Goal: Information Seeking & Learning: Learn about a topic

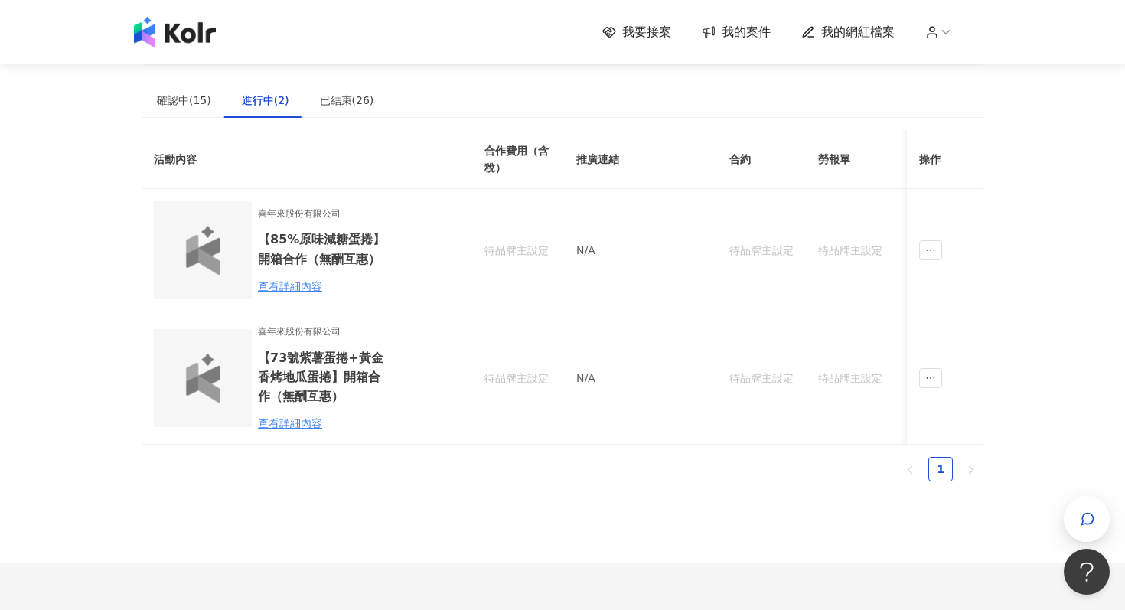
click at [406, 136] on th "活動內容" at bounding box center [295, 159] width 306 height 59
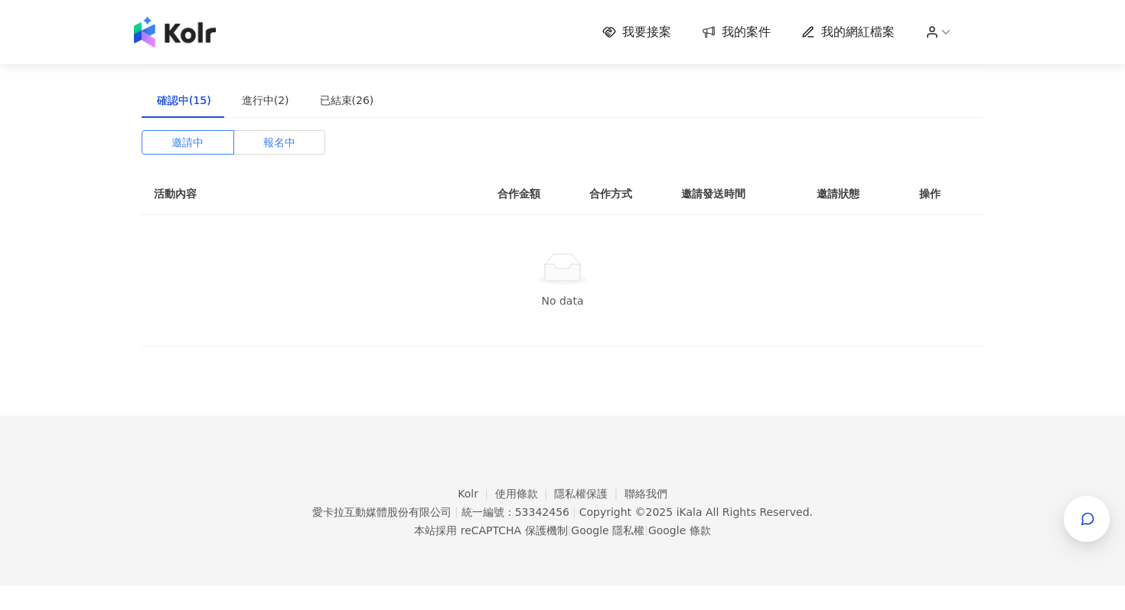
click at [286, 146] on span "報名中" at bounding box center [279, 142] width 32 height 23
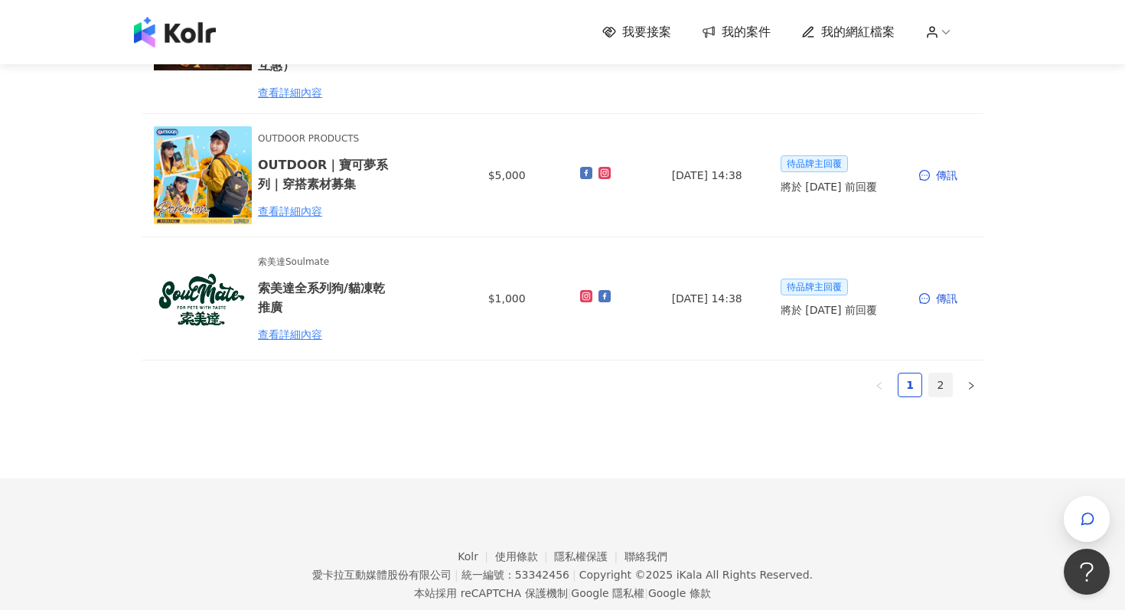
click at [947, 374] on link "2" at bounding box center [940, 385] width 23 height 23
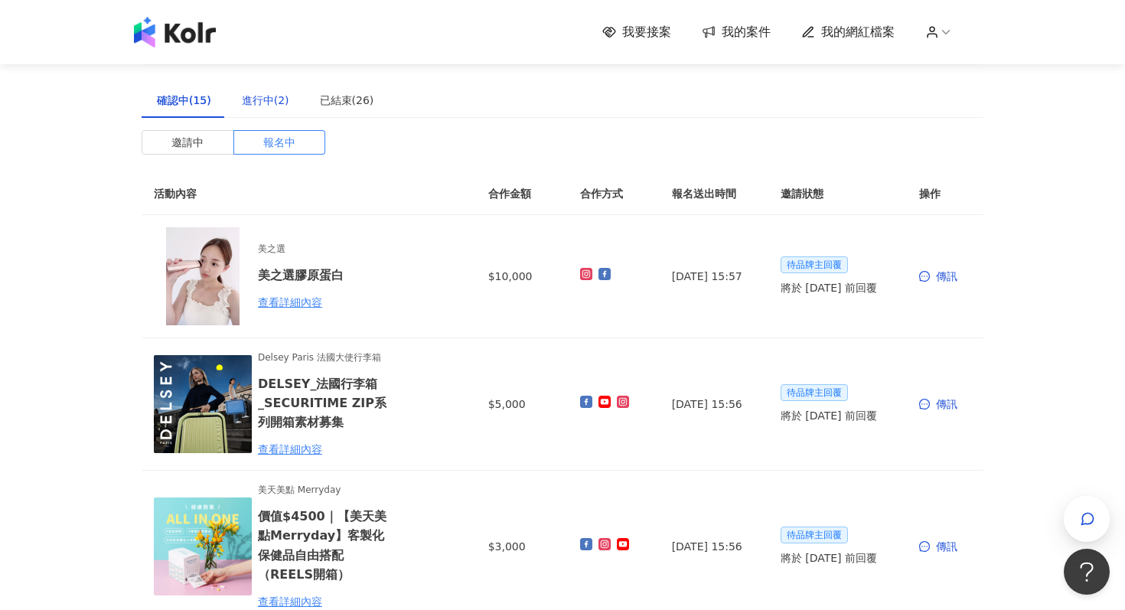
click at [276, 100] on div "進行中(2)" at bounding box center [265, 100] width 47 height 17
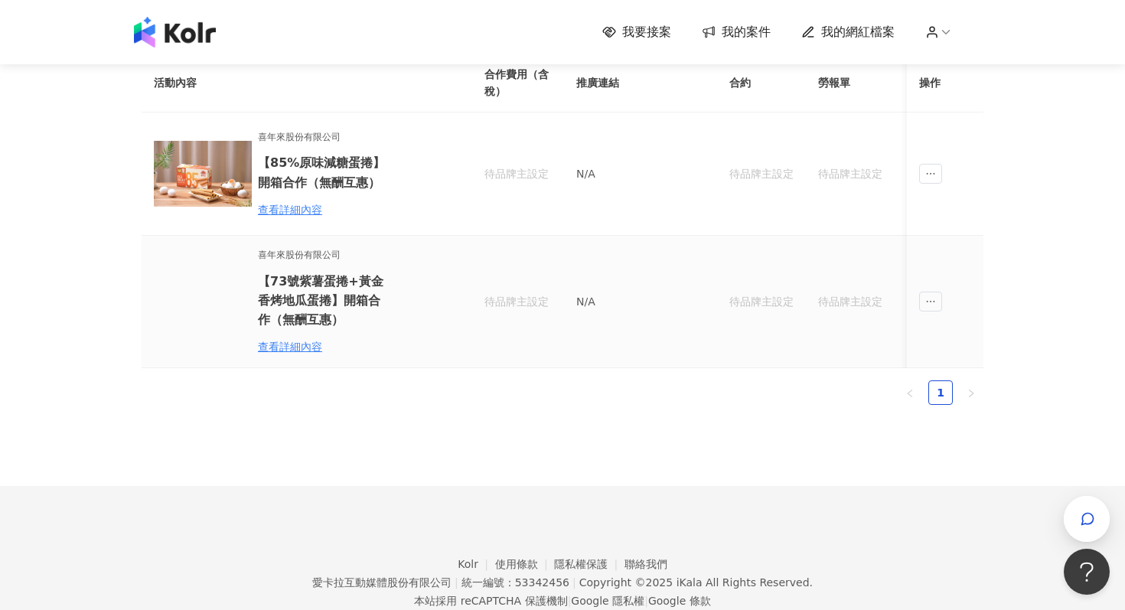
scroll to position [75, 0]
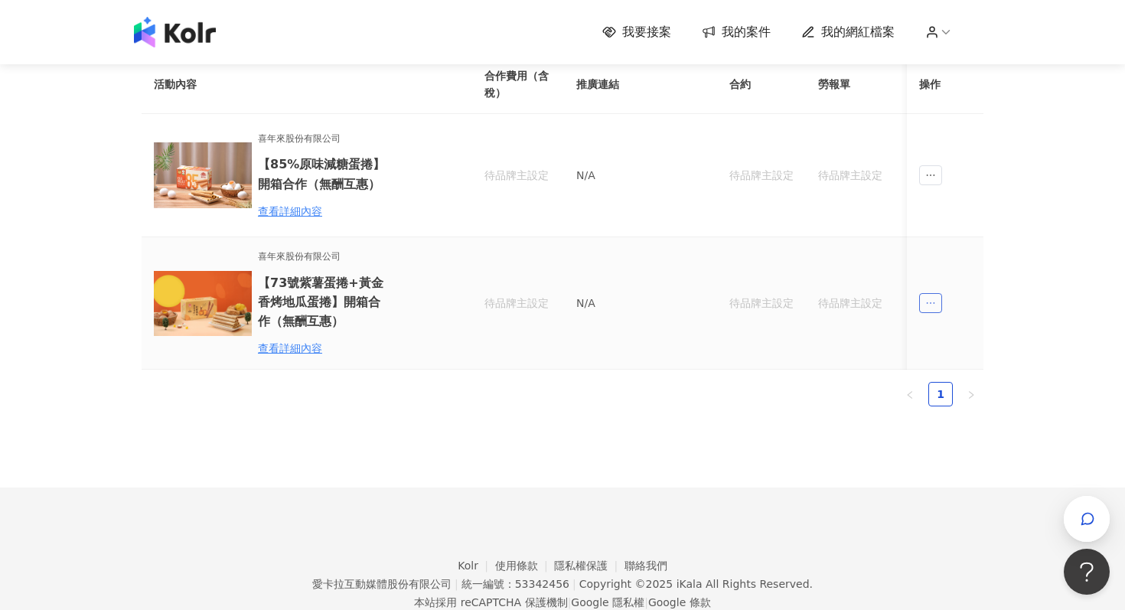
click at [932, 301] on icon "ellipsis" at bounding box center [931, 303] width 11 height 11
click at [937, 390] on link "1" at bounding box center [940, 394] width 23 height 23
click at [935, 307] on icon "ellipsis" at bounding box center [931, 303] width 11 height 11
click at [932, 376] on icon "message" at bounding box center [937, 372] width 11 height 11
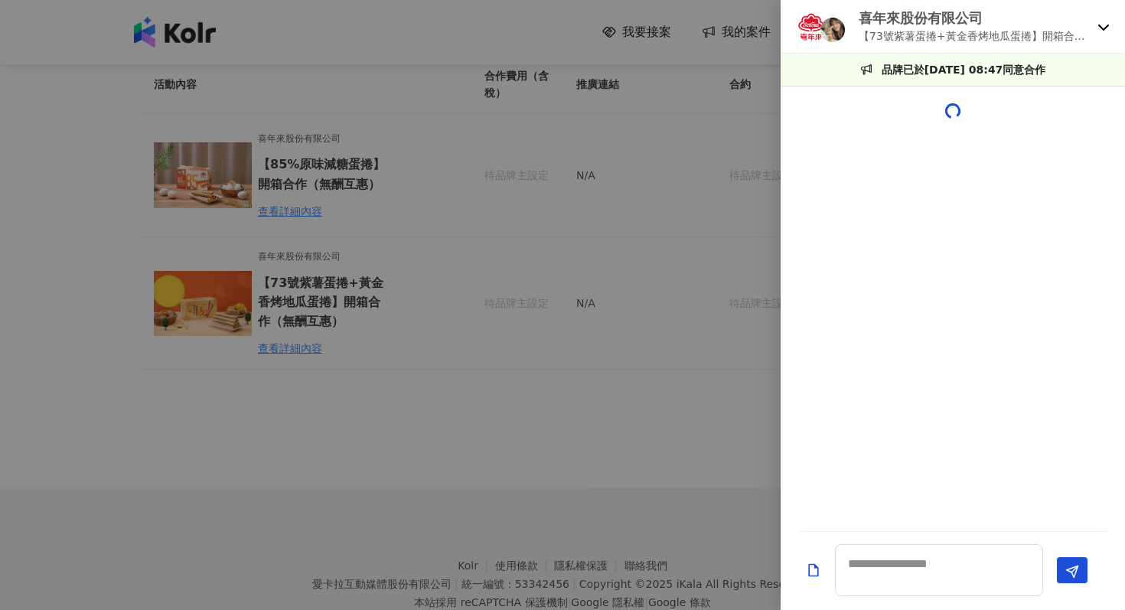
scroll to position [1405, 0]
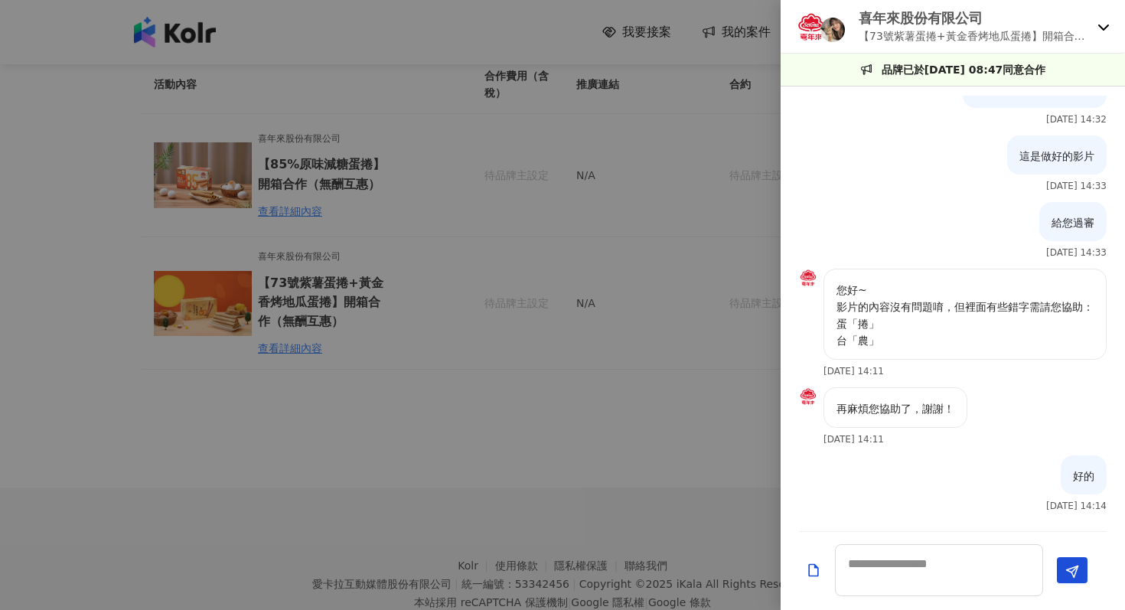
click at [684, 460] on div at bounding box center [562, 305] width 1125 height 610
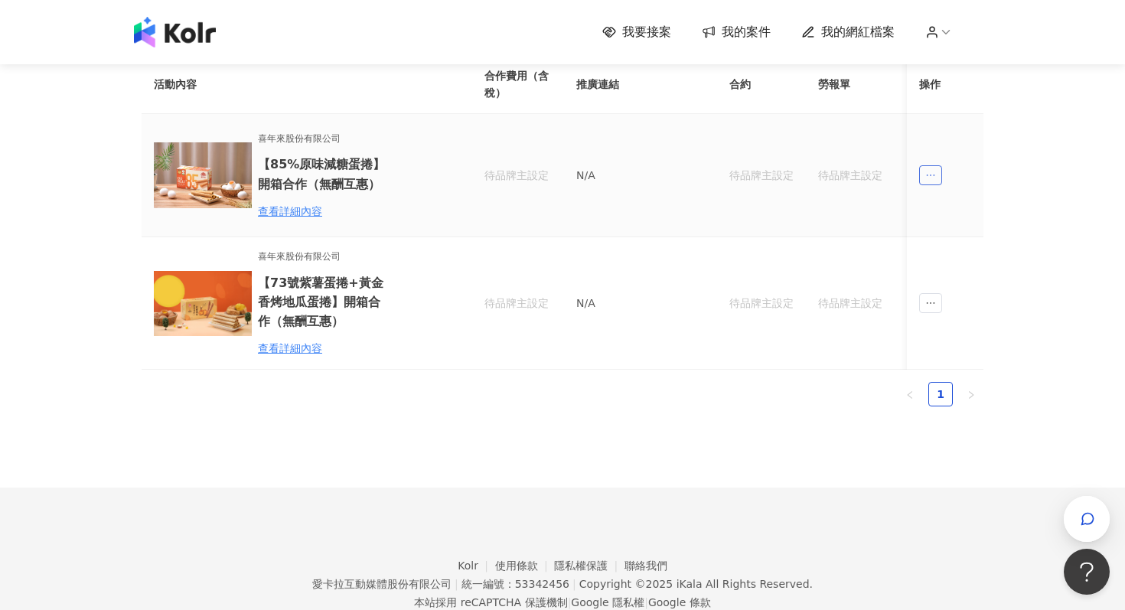
click at [926, 178] on icon "ellipsis" at bounding box center [931, 175] width 11 height 11
click at [935, 247] on icon "message" at bounding box center [937, 244] width 11 height 11
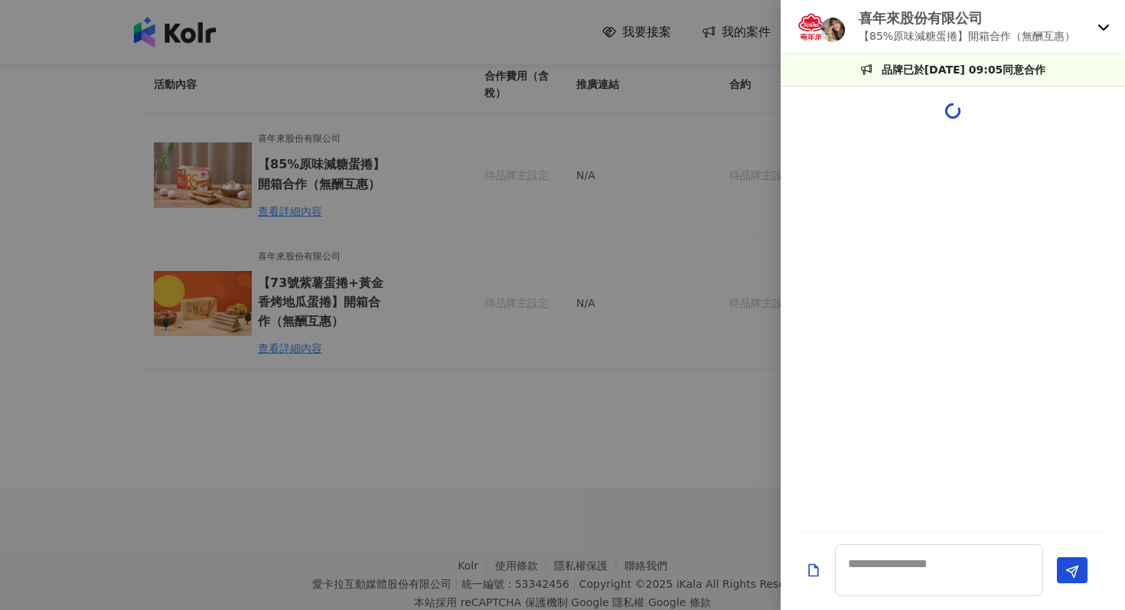
scroll to position [831, 0]
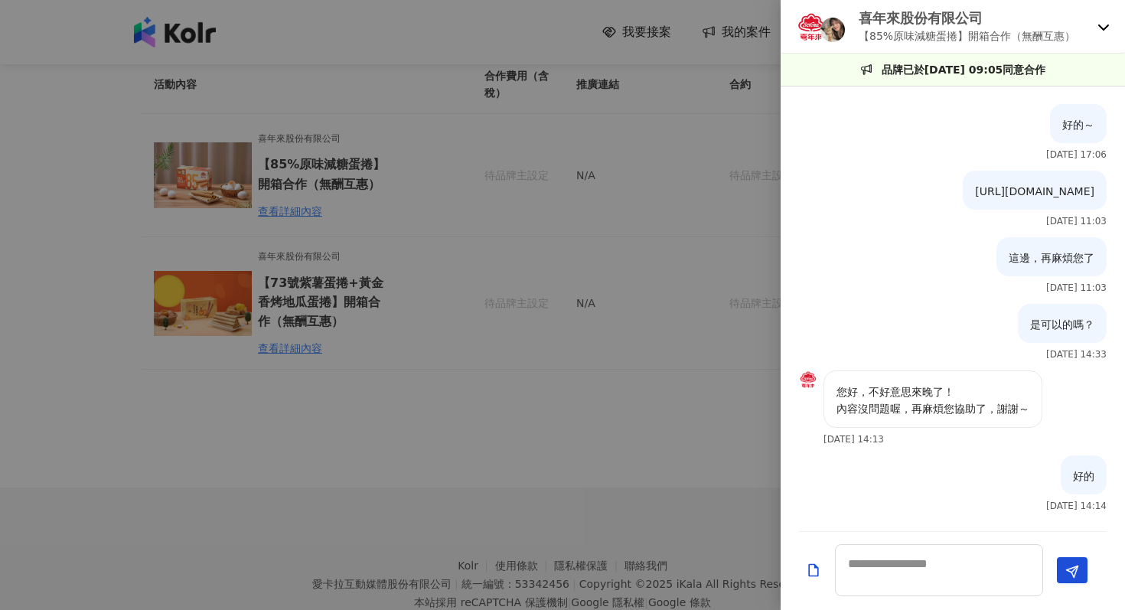
click at [696, 312] on div at bounding box center [562, 305] width 1125 height 610
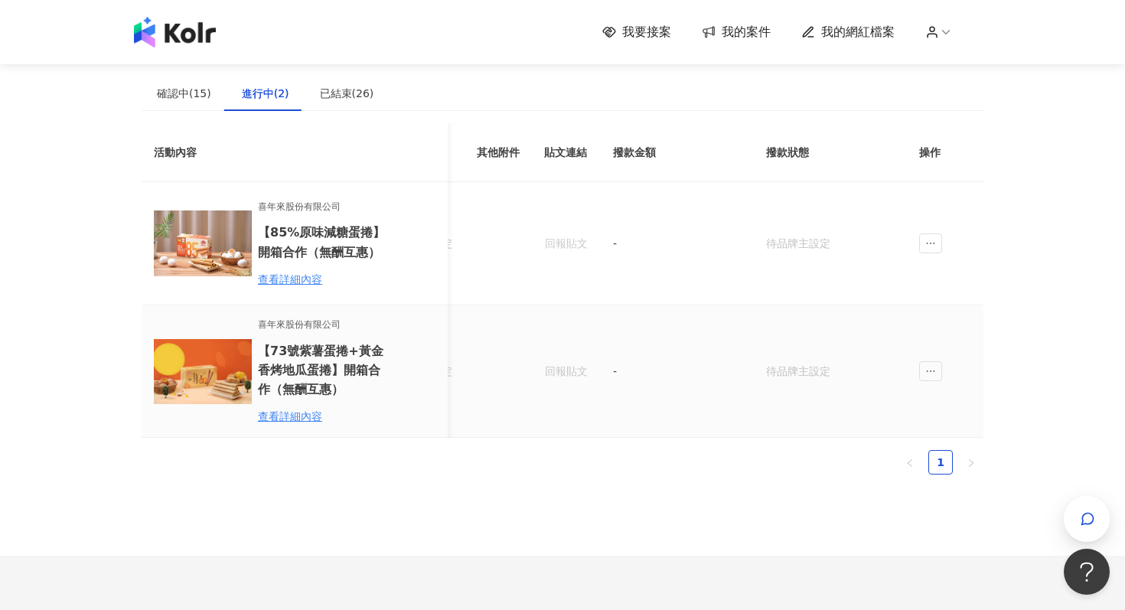
scroll to position [0, 0]
